Goal: Check status

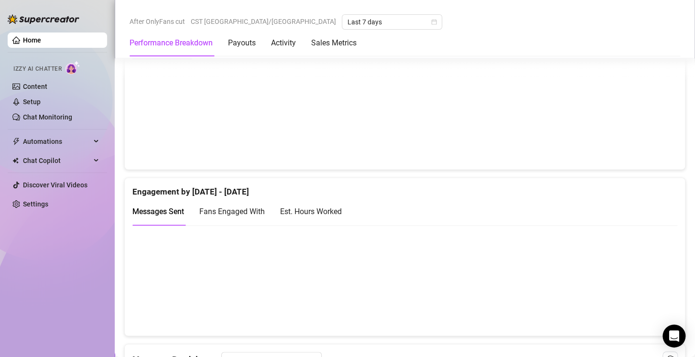
scroll to position [553, 0]
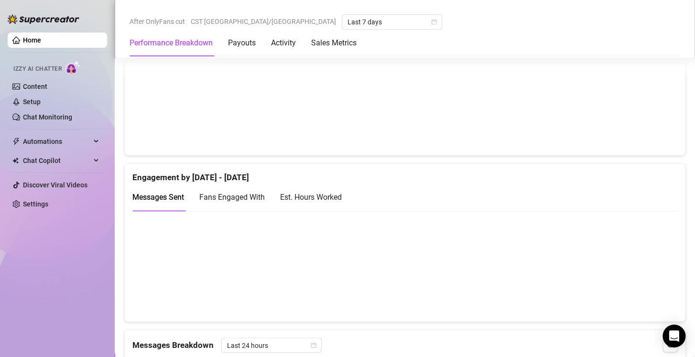
click at [310, 195] on div "Est. Hours Worked" at bounding box center [311, 197] width 62 height 12
click at [233, 196] on span "Fans Engaged With" at bounding box center [232, 197] width 66 height 9
click at [156, 198] on span "Messages Sent" at bounding box center [158, 197] width 52 height 9
